Goal: Information Seeking & Learning: Learn about a topic

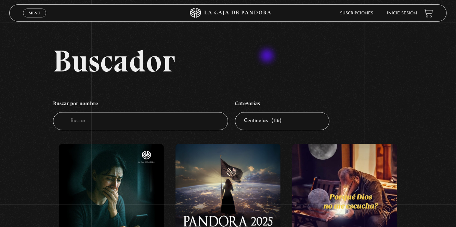
click at [268, 56] on h2 "Buscador" at bounding box center [250, 61] width 394 height 31
click at [414, 13] on link "Inicie sesión" at bounding box center [402, 13] width 30 height 4
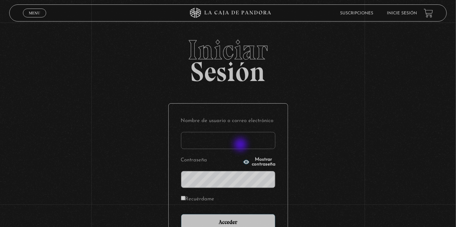
click at [241, 145] on input "Nombre de usuario o correo electrónico" at bounding box center [228, 140] width 94 height 17
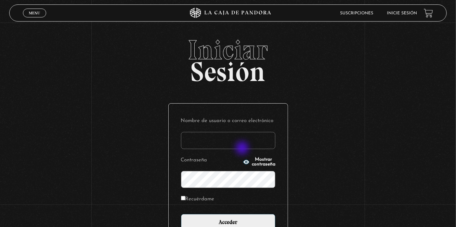
type input "[EMAIL_ADDRESS][DOMAIN_NAME]"
click at [181, 214] on input "Acceder" at bounding box center [228, 222] width 94 height 17
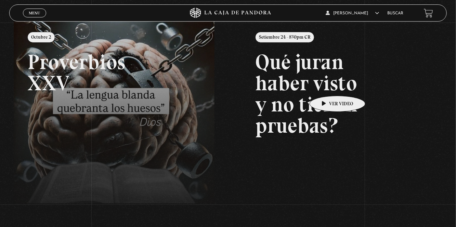
scroll to position [29, 0]
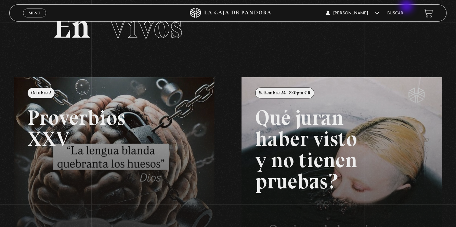
click at [407, 7] on div "Alexa Nicole Rodriguez Venegas En vivos Pandora Centinelas Mi cuenta Salir Busc…" at bounding box center [364, 13] width 137 height 16
click at [403, 10] on li "Buscar" at bounding box center [395, 13] width 16 height 11
click at [403, 13] on link "Buscar" at bounding box center [395, 13] width 16 height 4
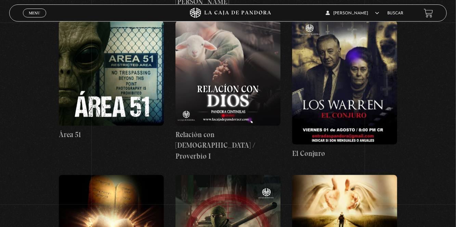
scroll to position [376, 0]
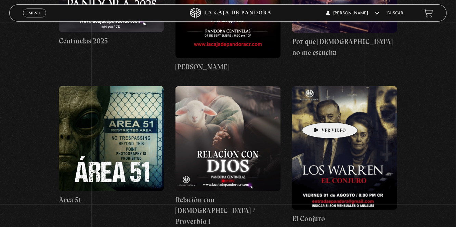
click at [320, 112] on figure at bounding box center [344, 148] width 105 height 124
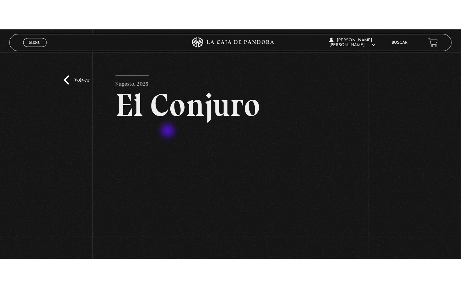
scroll to position [68, 0]
